Goal: Browse casually

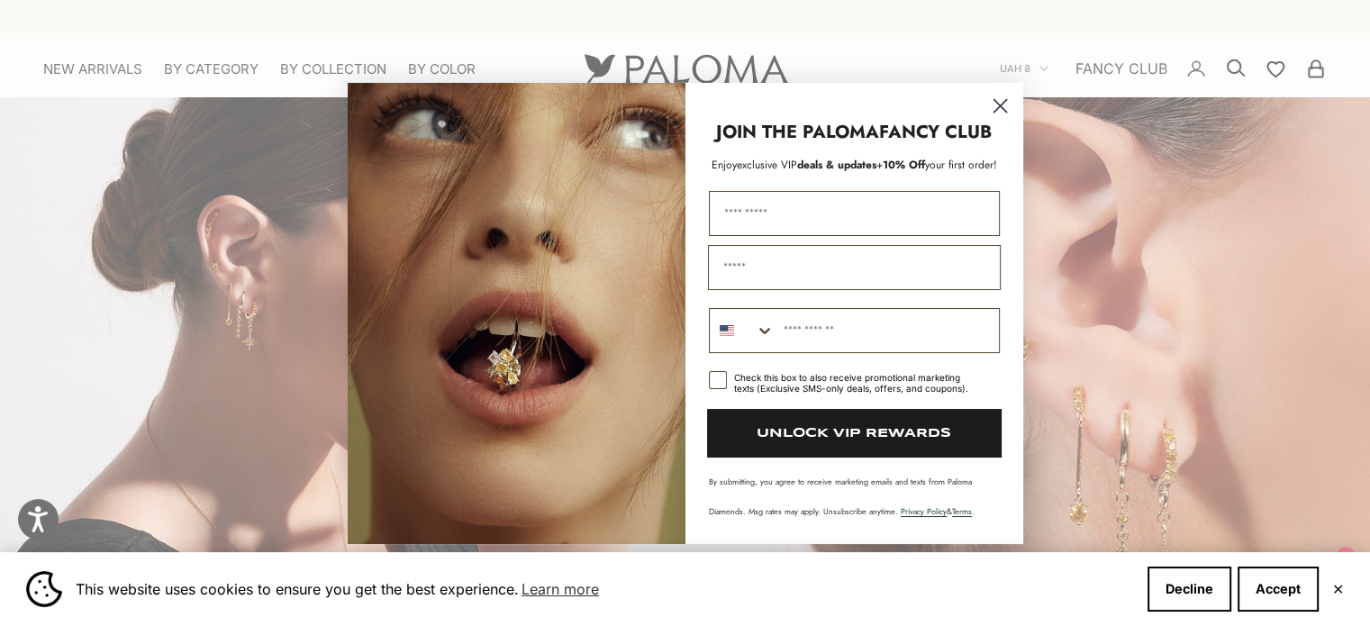
click at [967, 27] on div "Close dialog JOIN THE PALOMA FANCY CLUB Enjoy exclusive VIP deals & updates + 1…" at bounding box center [685, 313] width 1370 height 626
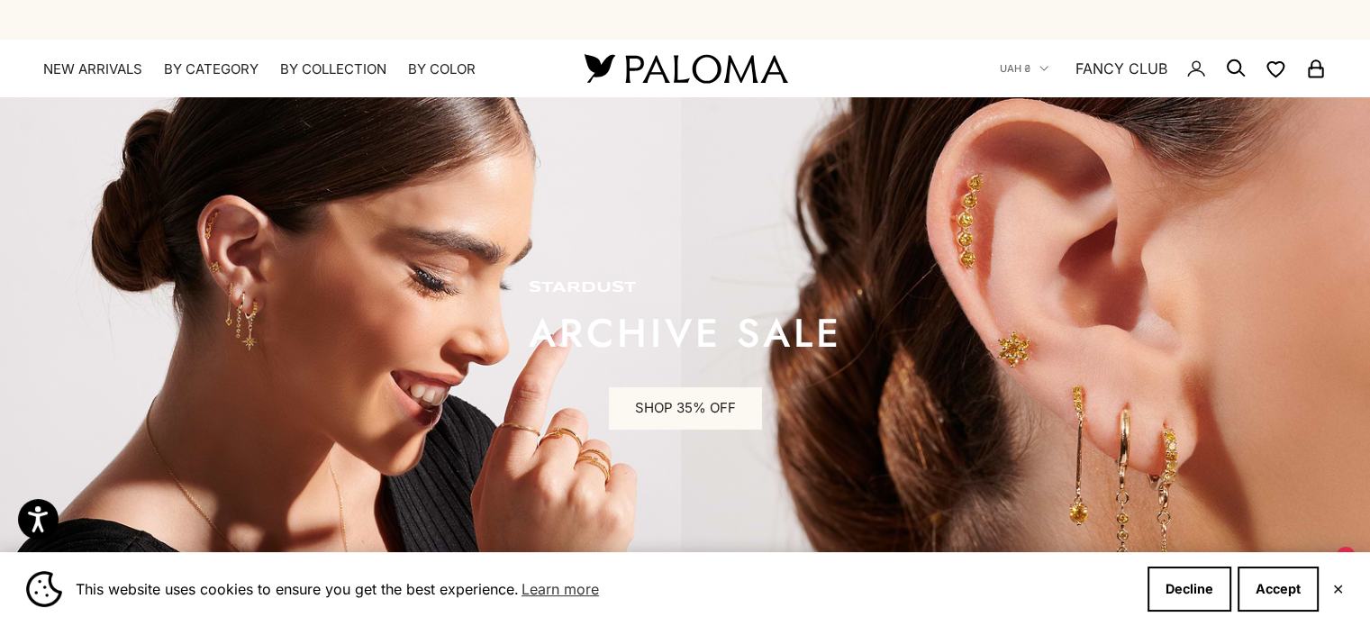
click at [1006, 141] on circle "Close dialog" at bounding box center [999, 156] width 30 height 30
click at [725, 78] on img at bounding box center [685, 69] width 216 height 38
